Goal: Information Seeking & Learning: Learn about a topic

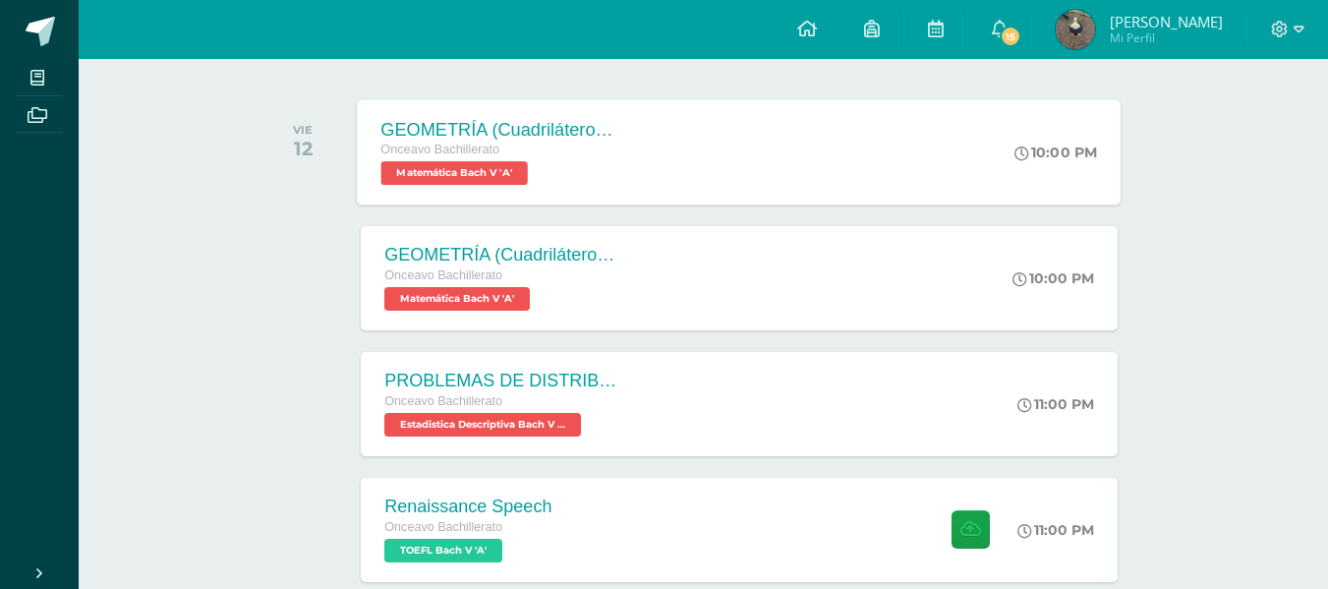
scroll to position [405, 0]
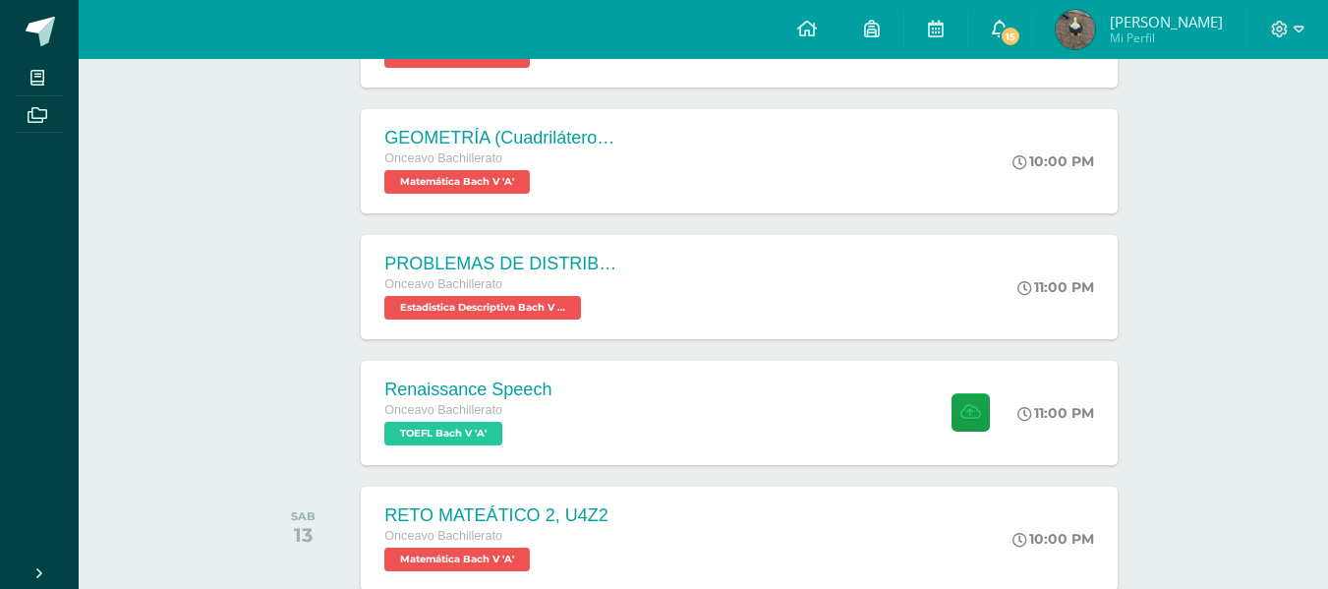
click at [1031, 24] on link "15" at bounding box center [999, 29] width 63 height 59
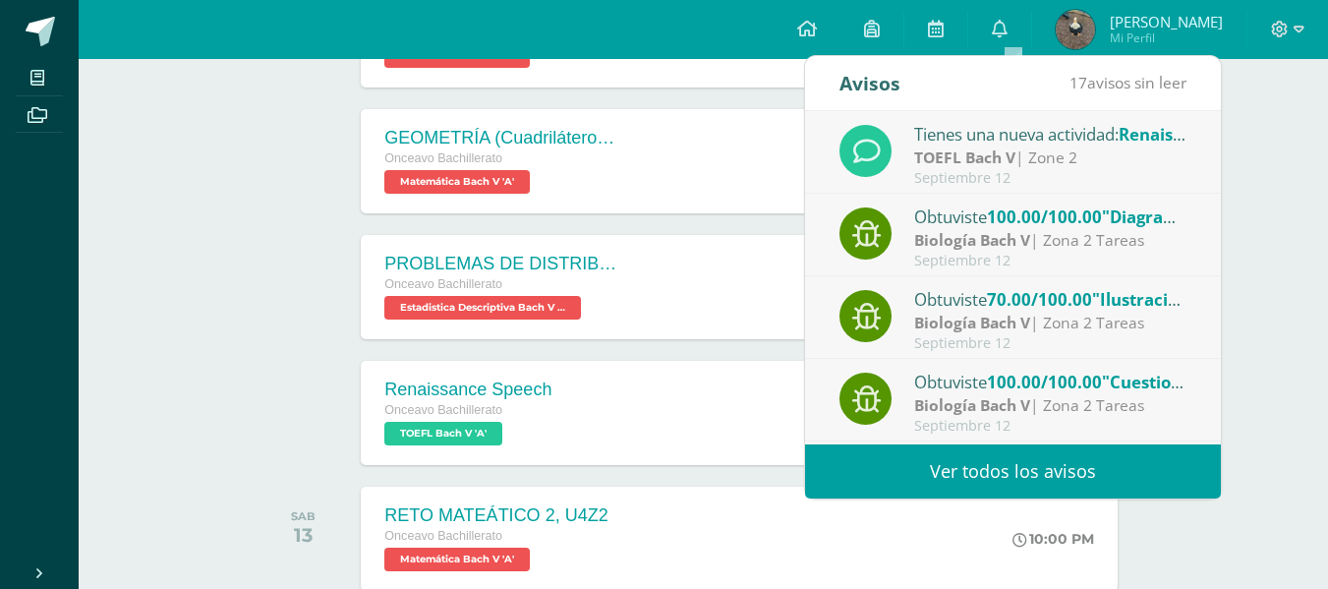
click at [1007, 450] on link "Ver todos los avisos" at bounding box center [1013, 471] width 416 height 54
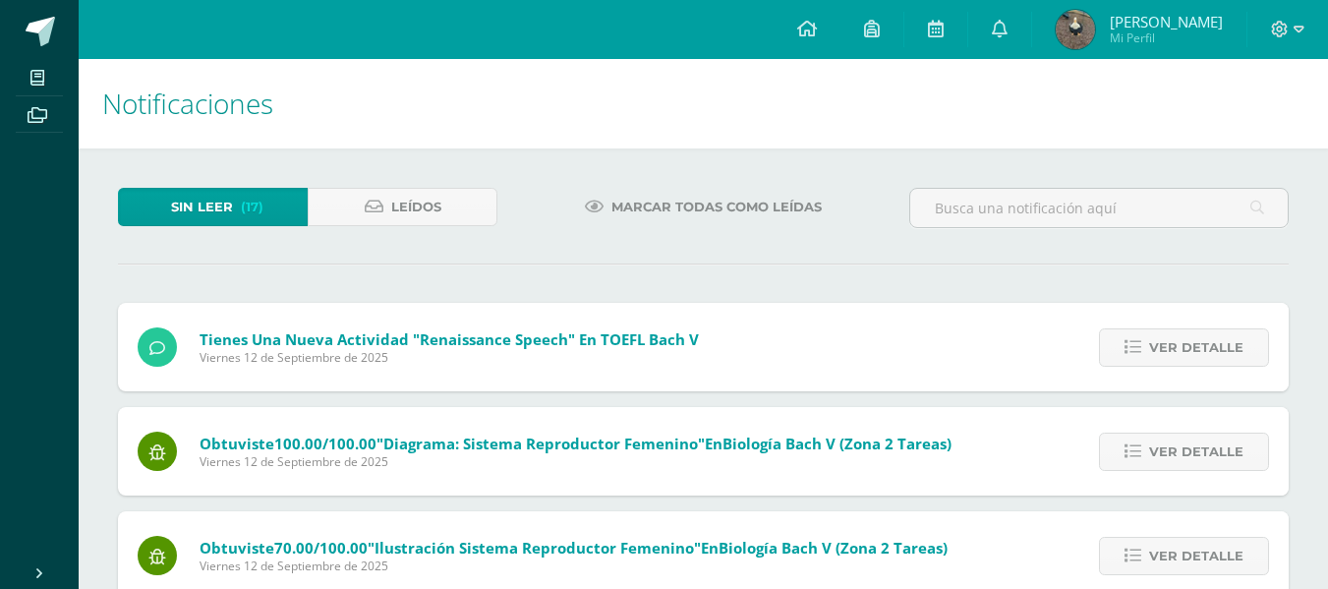
click at [687, 199] on span "Marcar todas como leídas" at bounding box center [716, 207] width 210 height 36
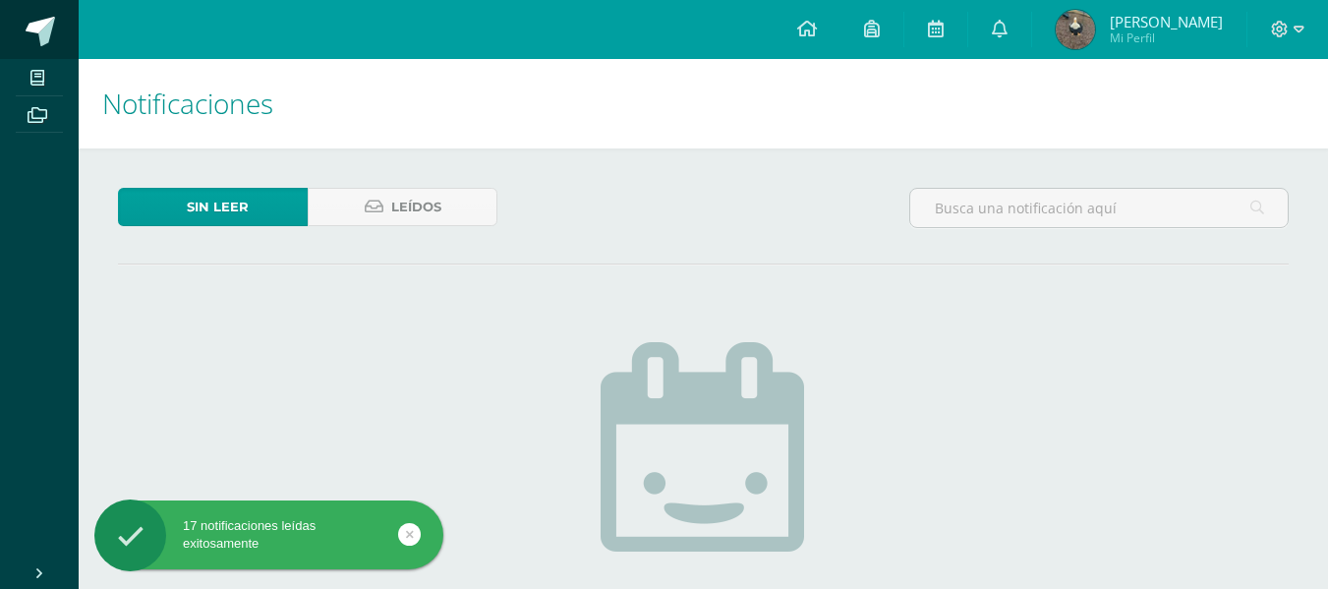
click at [55, 38] on link at bounding box center [39, 29] width 79 height 59
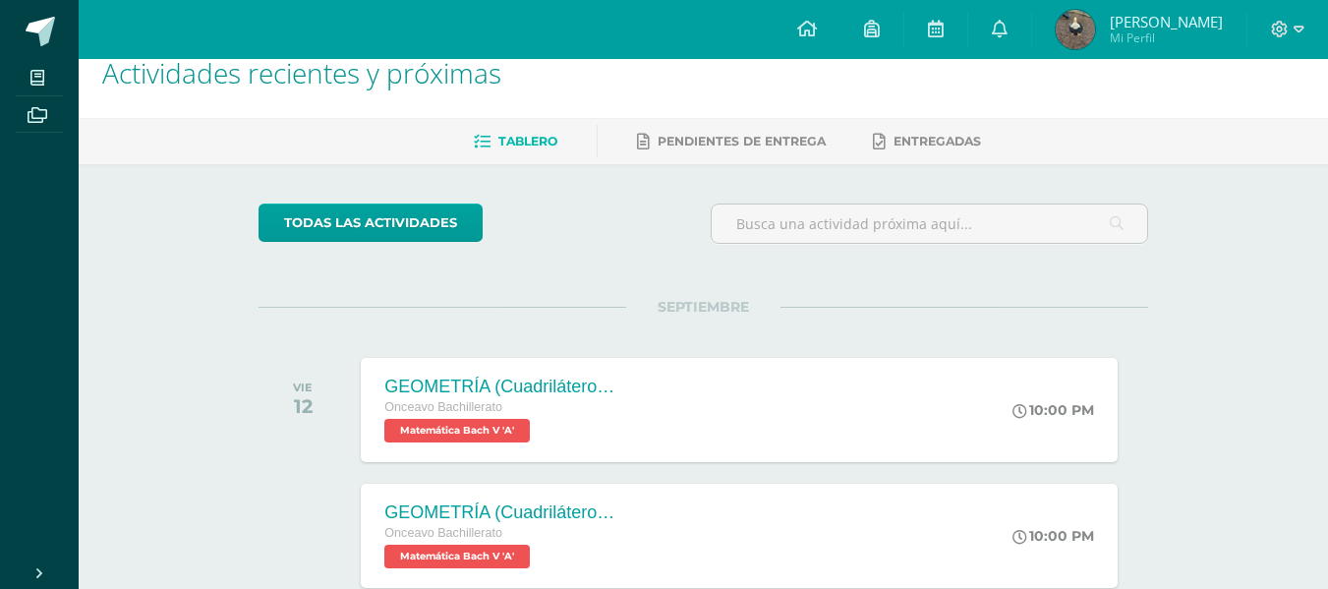
scroll to position [31, 0]
click at [561, 425] on div "Onceavo Bachillerato Matemática Bach V 'A'" at bounding box center [500, 418] width 238 height 45
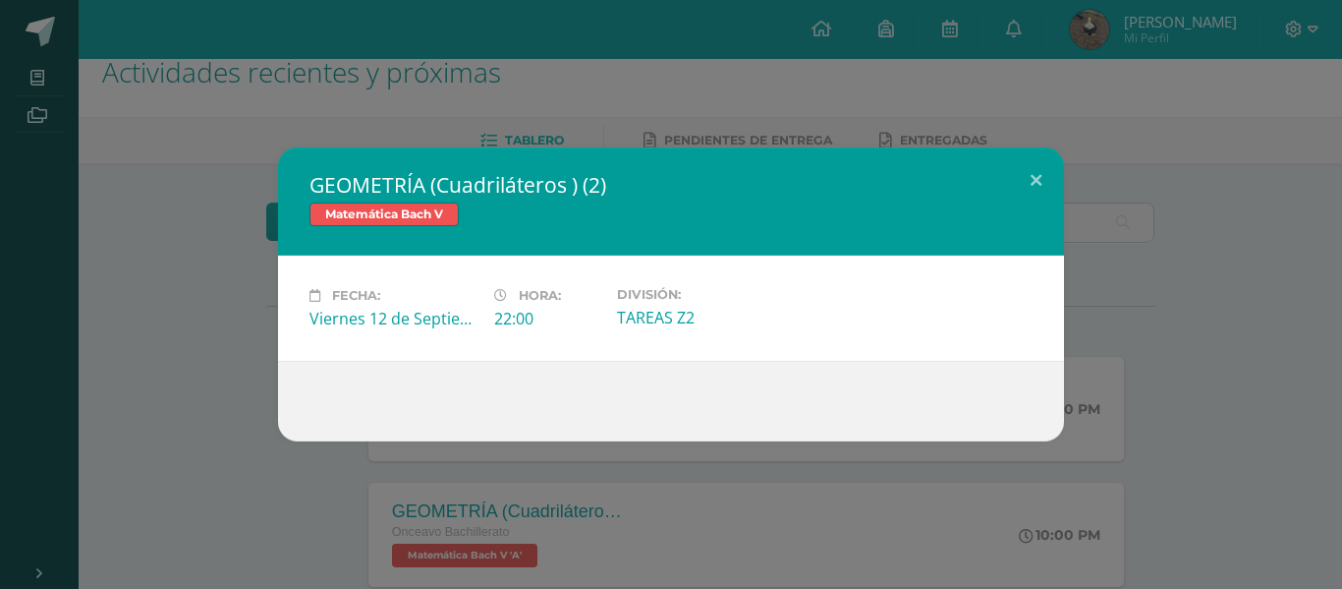
click at [572, 474] on div "GEOMETRÍA (Cuadriláteros ) (2) Matemática Bach V Fecha: Viernes 12 de Septiembr…" at bounding box center [671, 294] width 1342 height 589
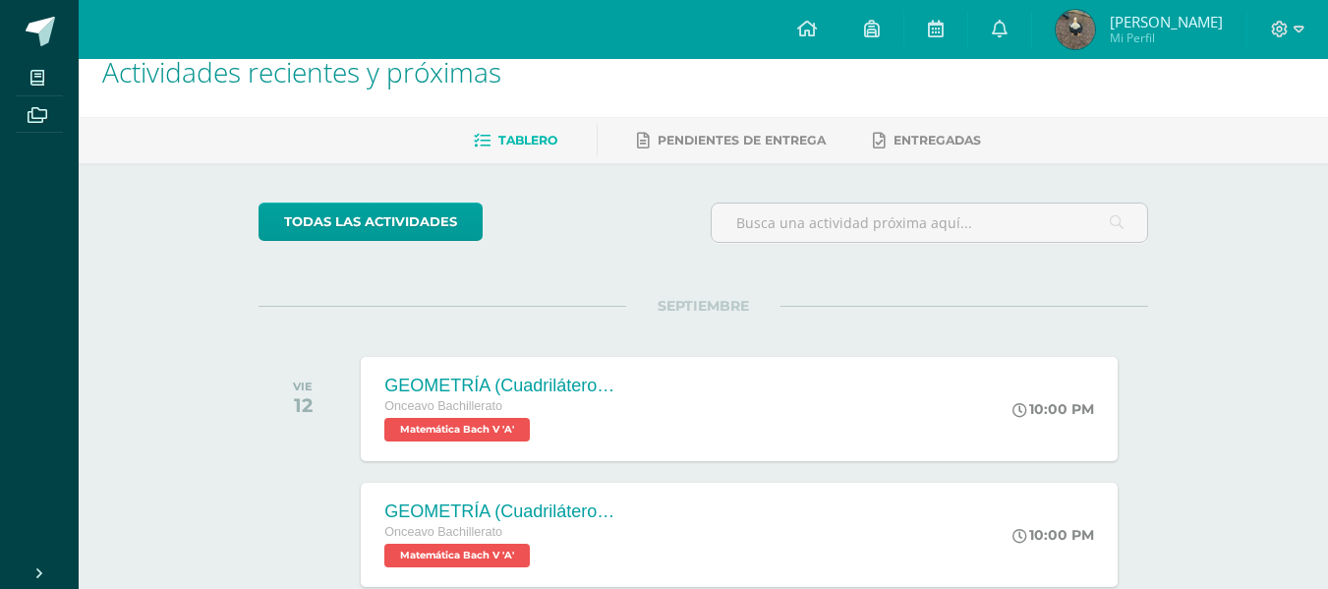
click at [571, 511] on div "GEOMETRÍA (Cuadriláteros ) (2)" at bounding box center [502, 511] width 236 height 21
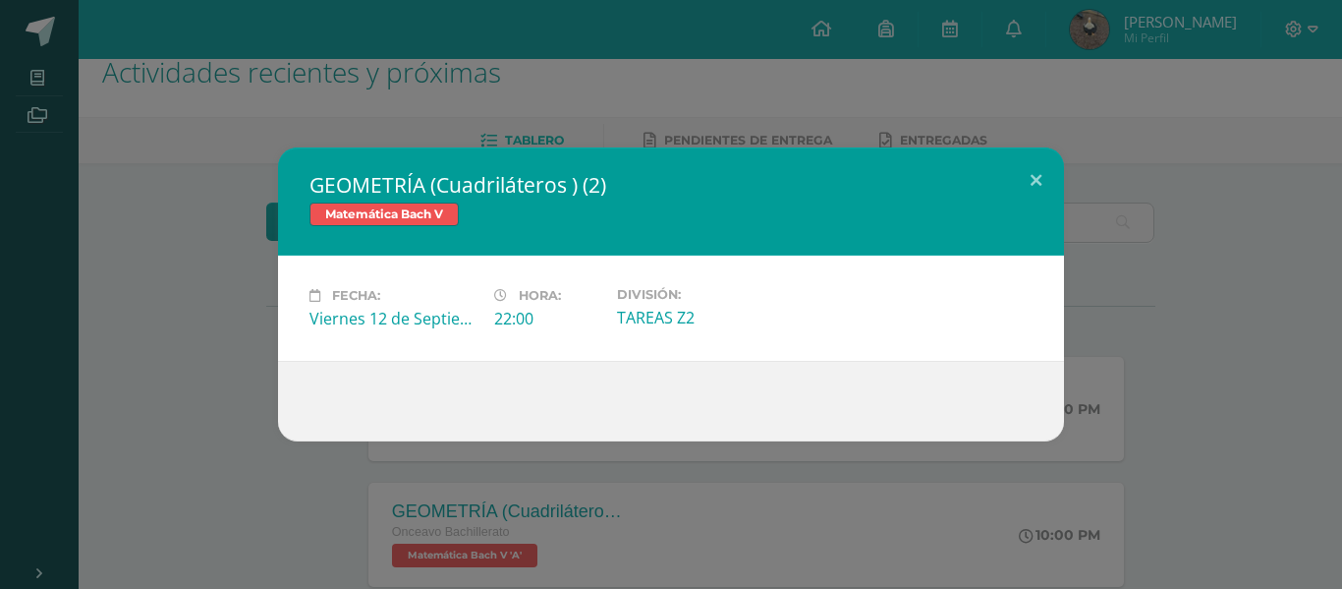
click at [585, 487] on div "GEOMETRÍA (Cuadriláteros ) (2) Matemática Bach V Fecha: Viernes 12 de Septiembr…" at bounding box center [671, 294] width 1342 height 589
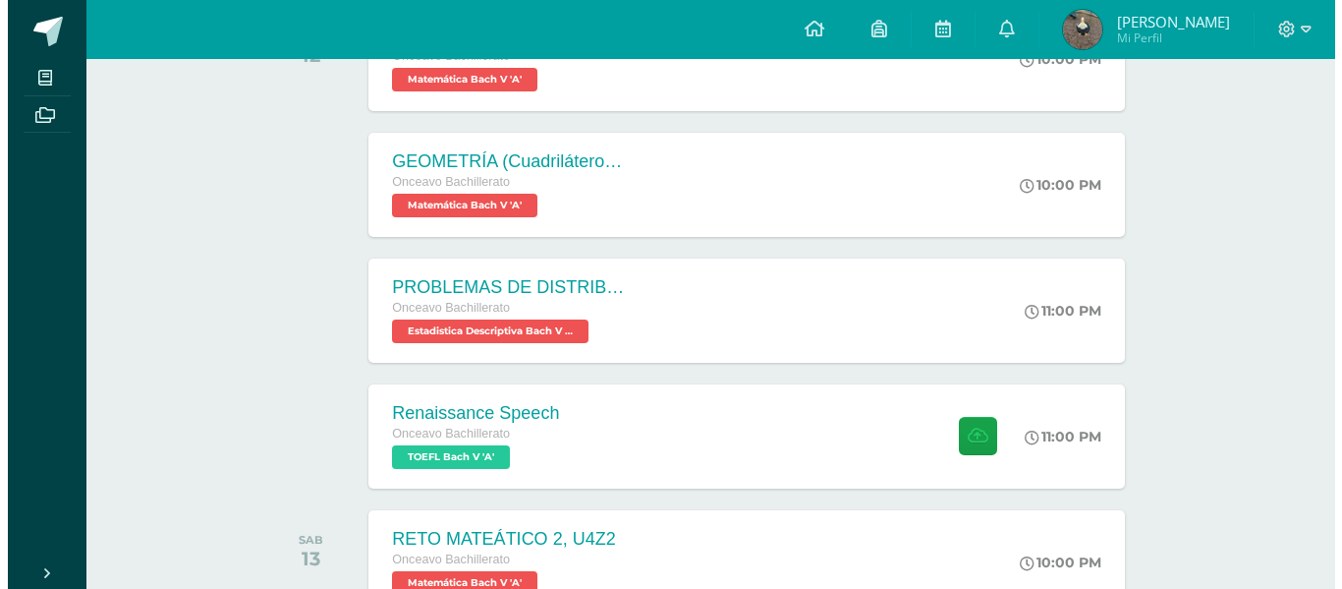
scroll to position [393, 0]
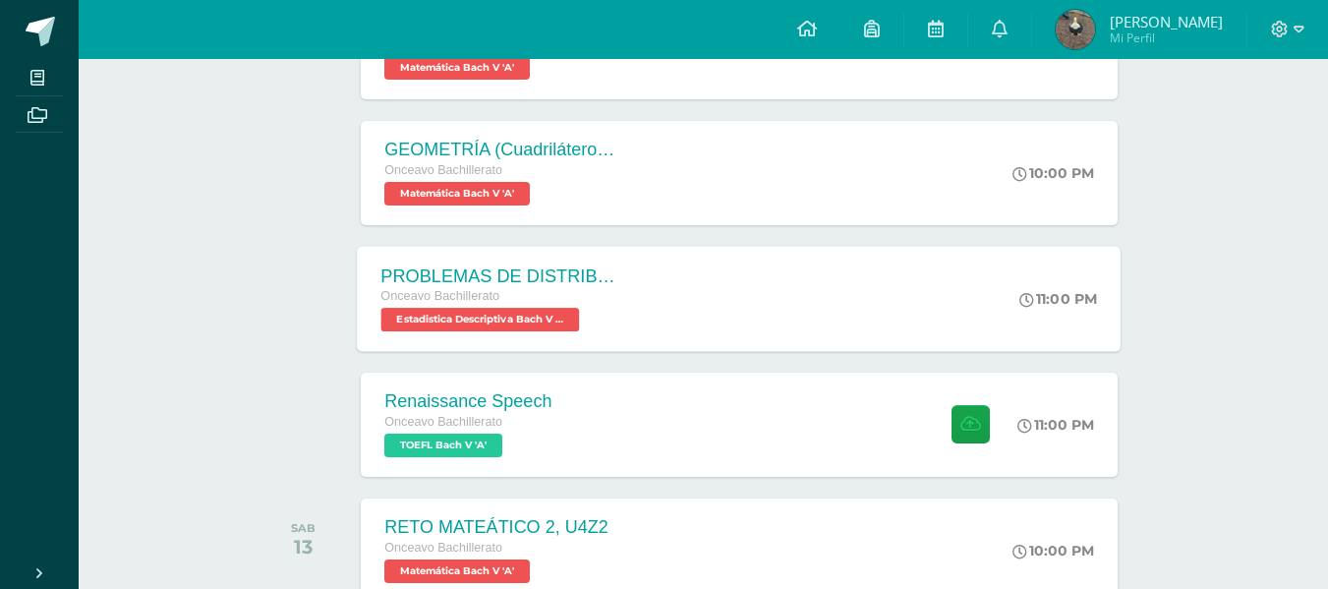
click at [601, 277] on div "PROBLEMAS DE DISTRIBUCIÓN NORMAL" at bounding box center [500, 275] width 238 height 21
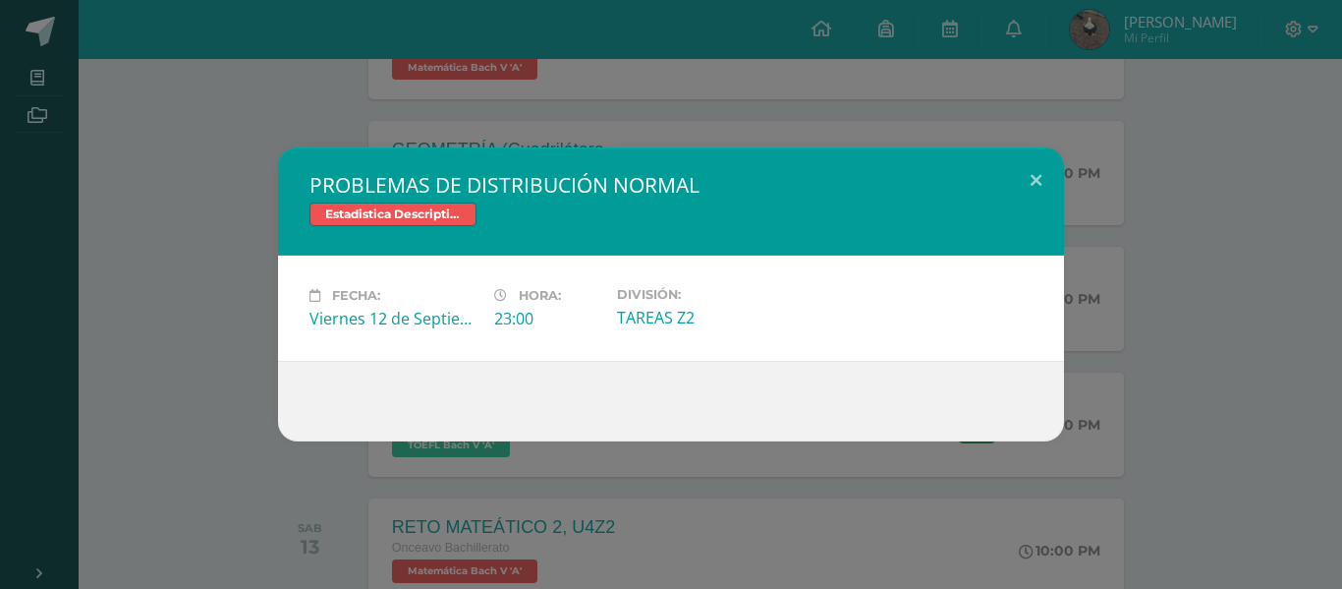
click at [270, 269] on div "PROBLEMAS DE DISTRIBUCIÓN NORMAL Estadistica Descriptiva Bach V Fecha: Viernes …" at bounding box center [671, 294] width 1327 height 294
